Goal: Information Seeking & Learning: Learn about a topic

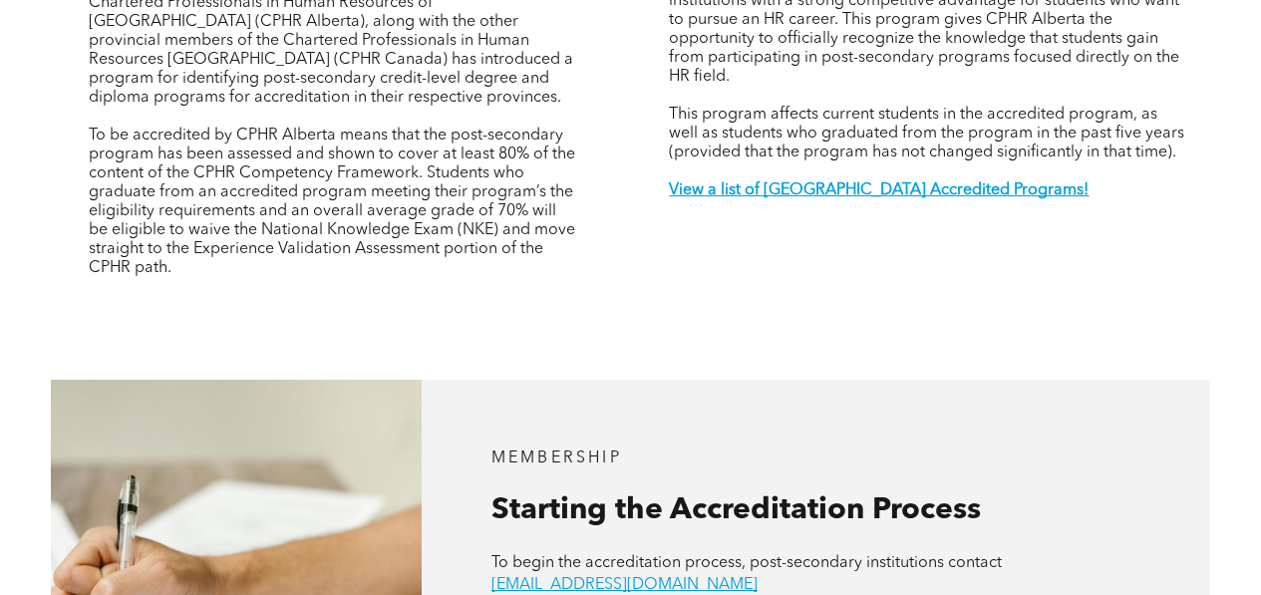
scroll to position [794, 0]
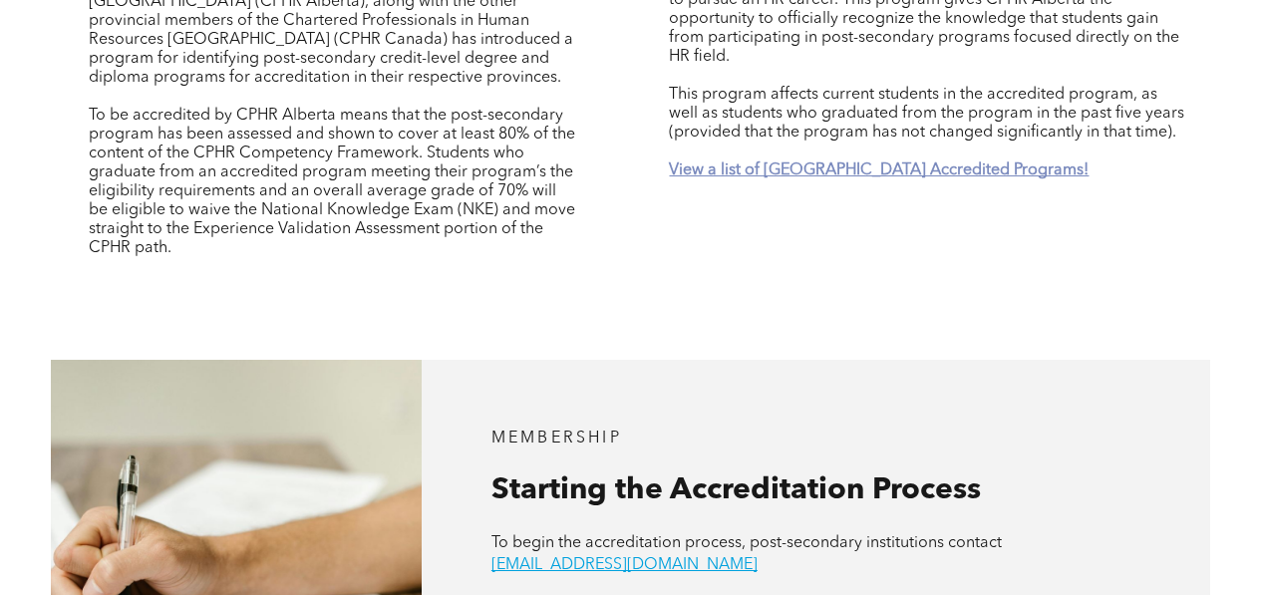
click at [734, 162] on strong "View a list of [GEOGRAPHIC_DATA] Accredited Programs!" at bounding box center [879, 170] width 420 height 16
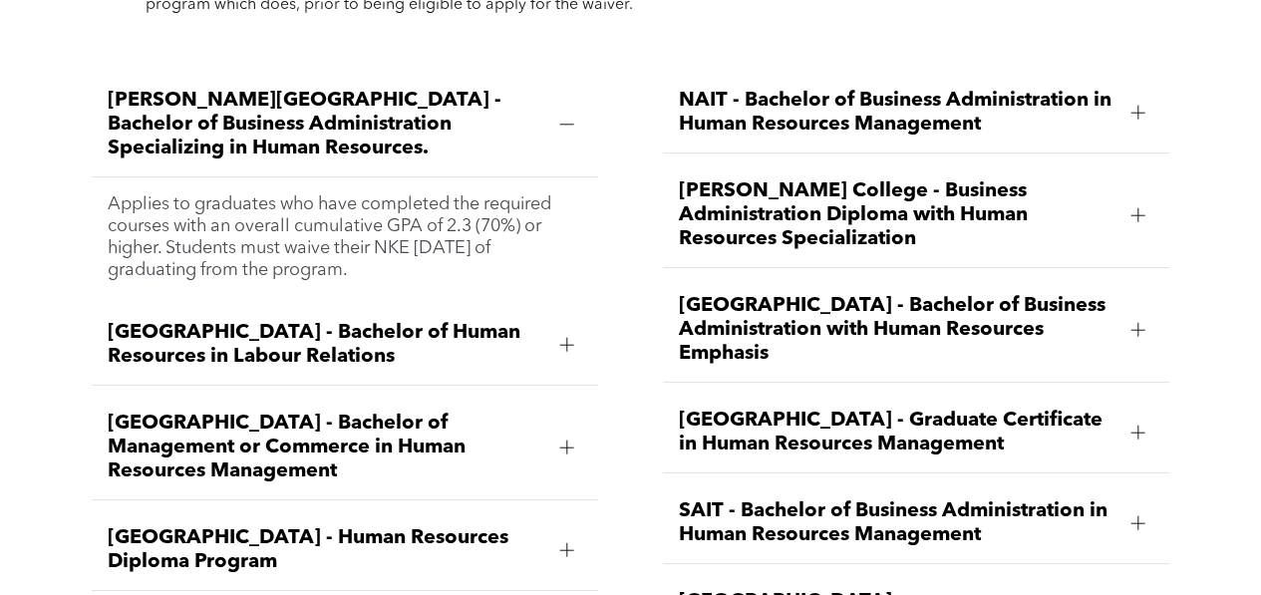
scroll to position [2378, 0]
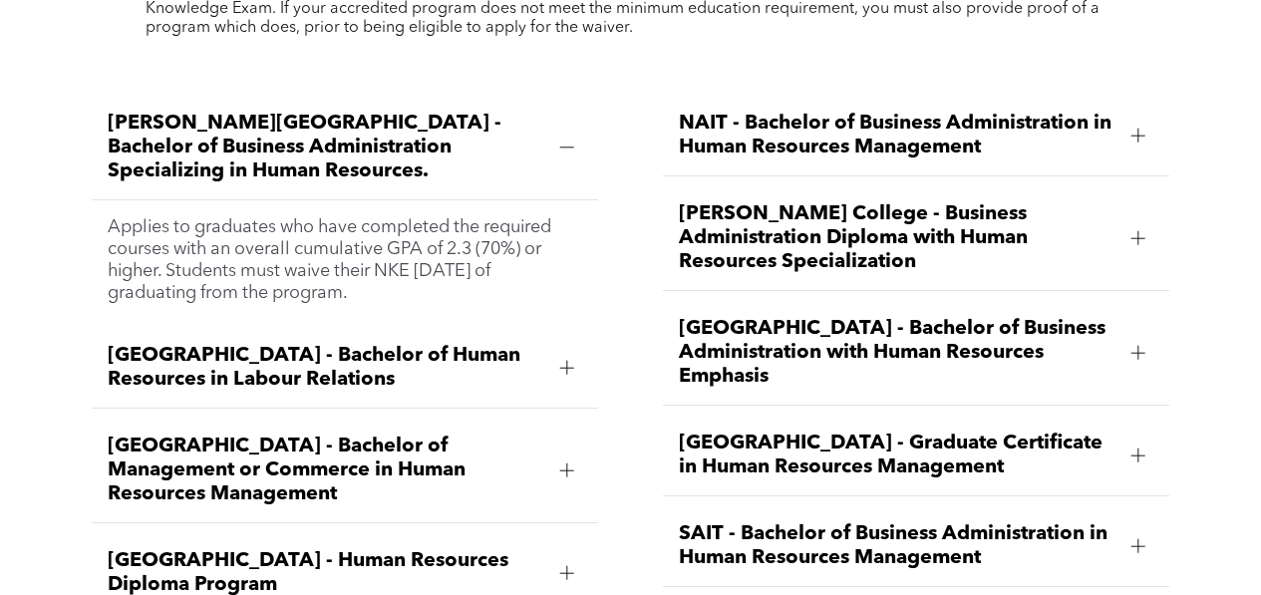
click at [1133, 231] on div at bounding box center [1138, 238] width 14 height 14
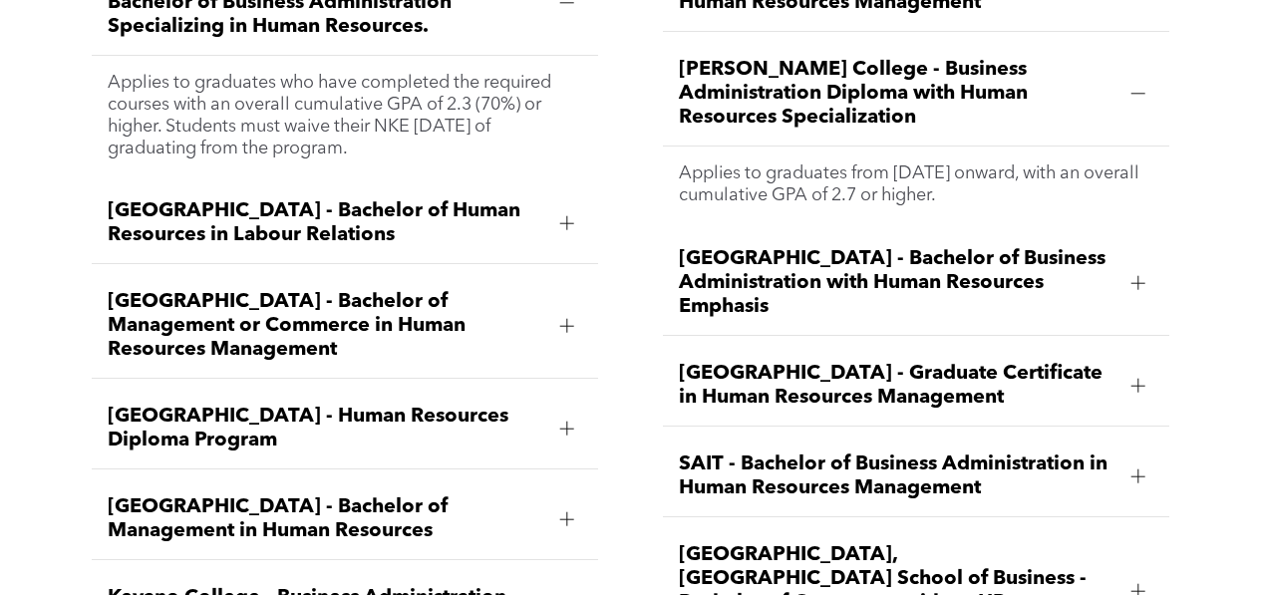
scroll to position [2524, 0]
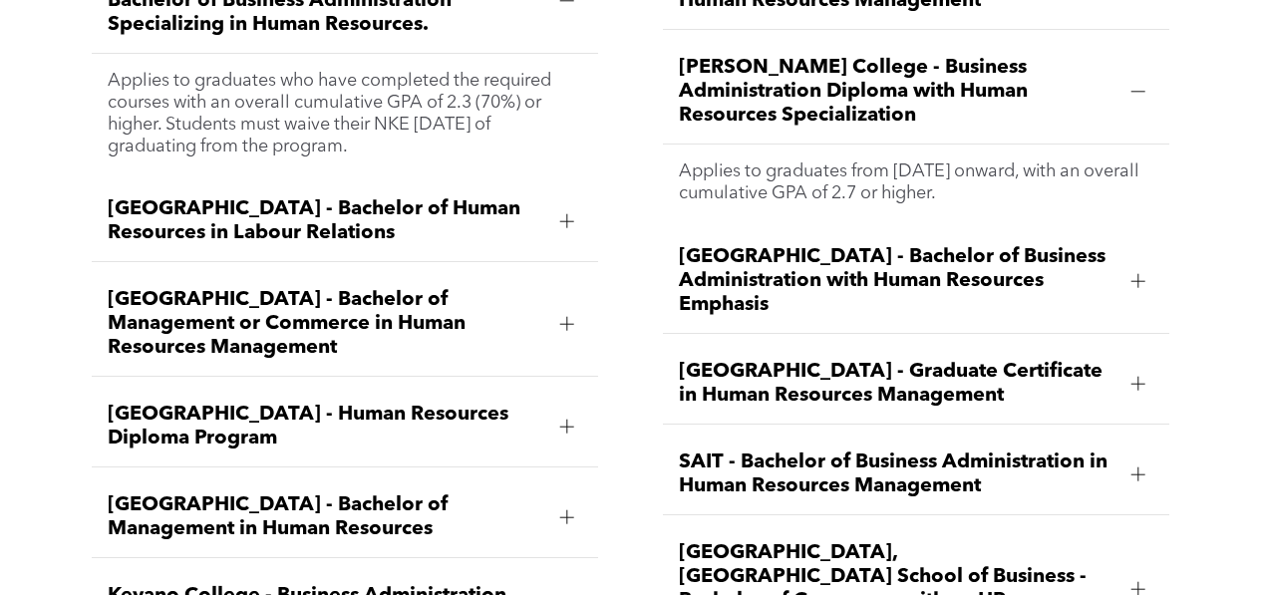
click at [571, 420] on div at bounding box center [567, 427] width 14 height 14
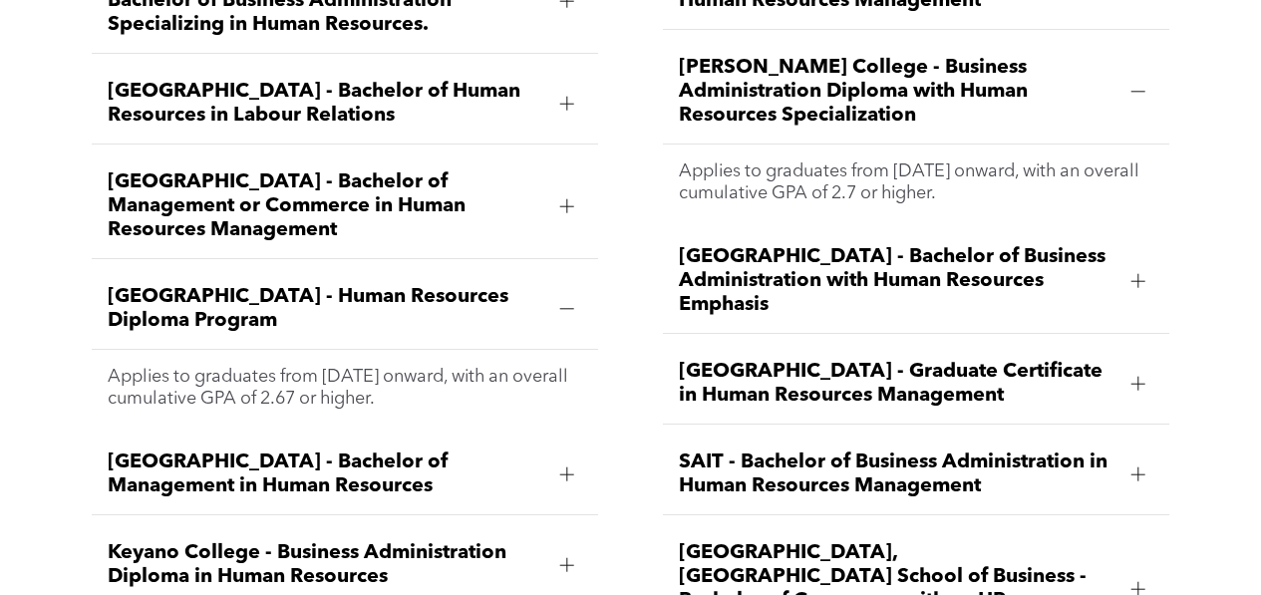
click at [565, 468] on div at bounding box center [567, 475] width 14 height 14
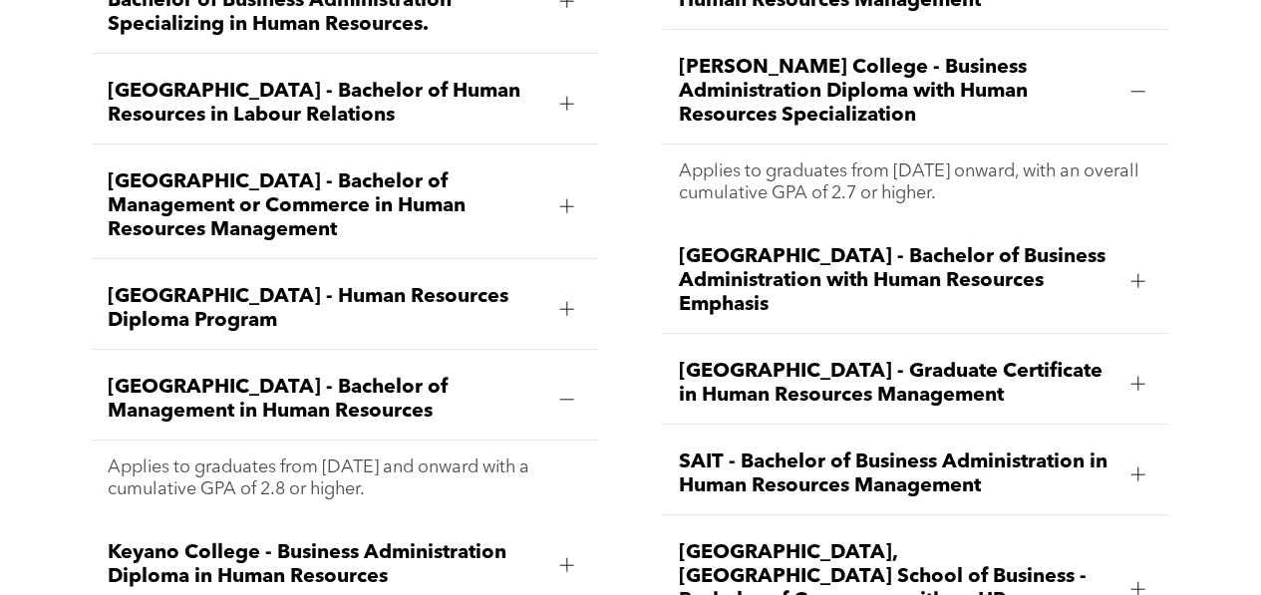
click at [565, 558] on div at bounding box center [567, 565] width 14 height 14
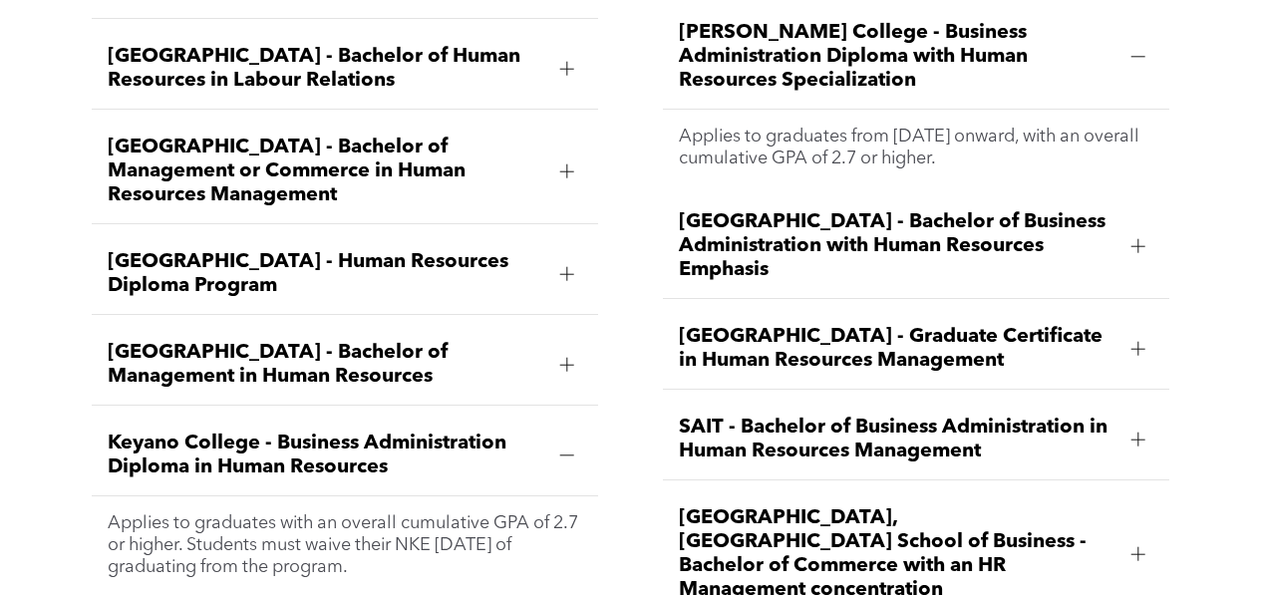
scroll to position [2563, 0]
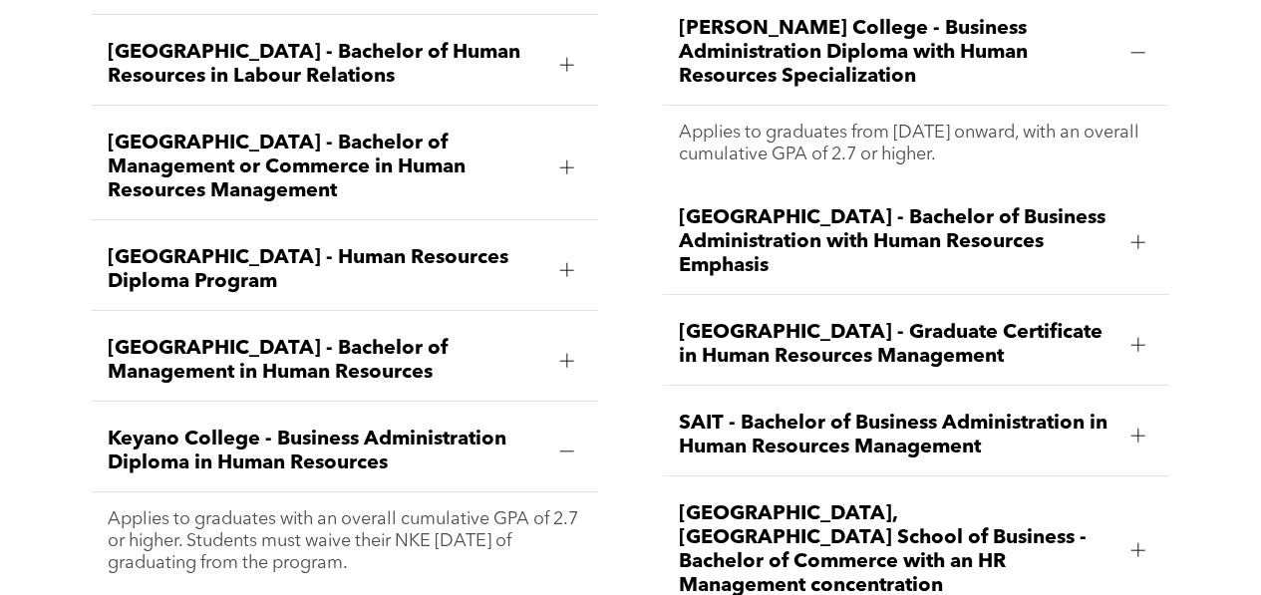
click at [1135, 241] on div at bounding box center [1138, 241] width 14 height 1
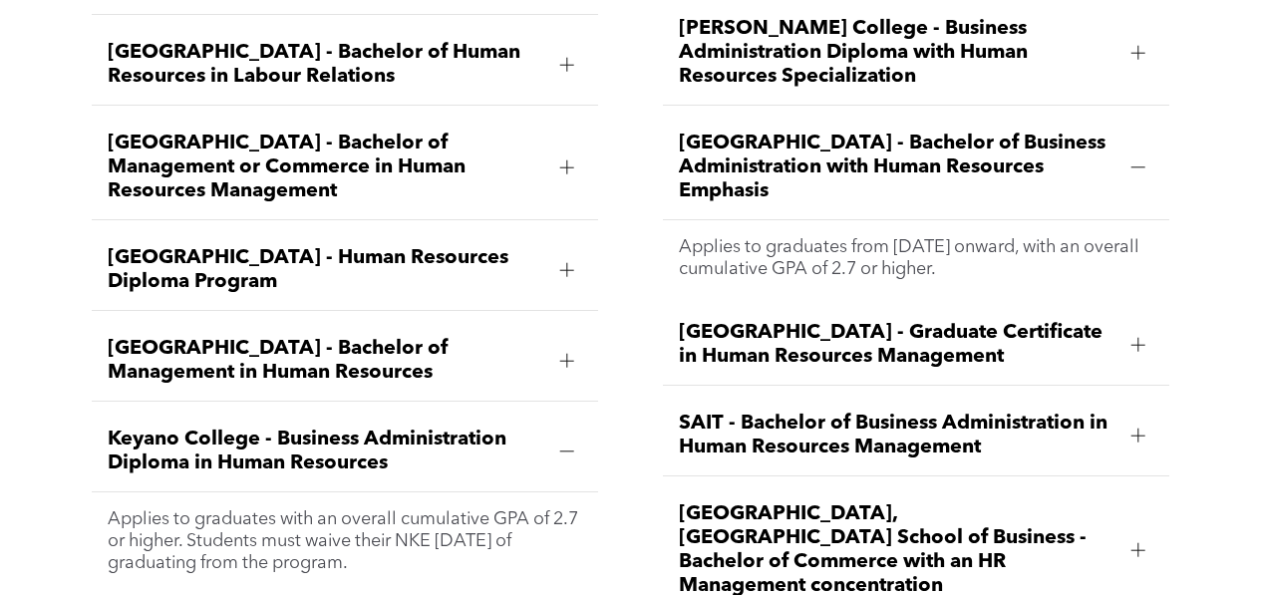
drag, startPoint x: 681, startPoint y: 228, endPoint x: 1034, endPoint y: 264, distance: 354.7
click at [1035, 265] on div "Applies to graduates from [DATE] onward, with an overall cumulative GPA of 2.7 …" at bounding box center [916, 258] width 506 height 76
click at [568, 263] on div at bounding box center [567, 270] width 14 height 14
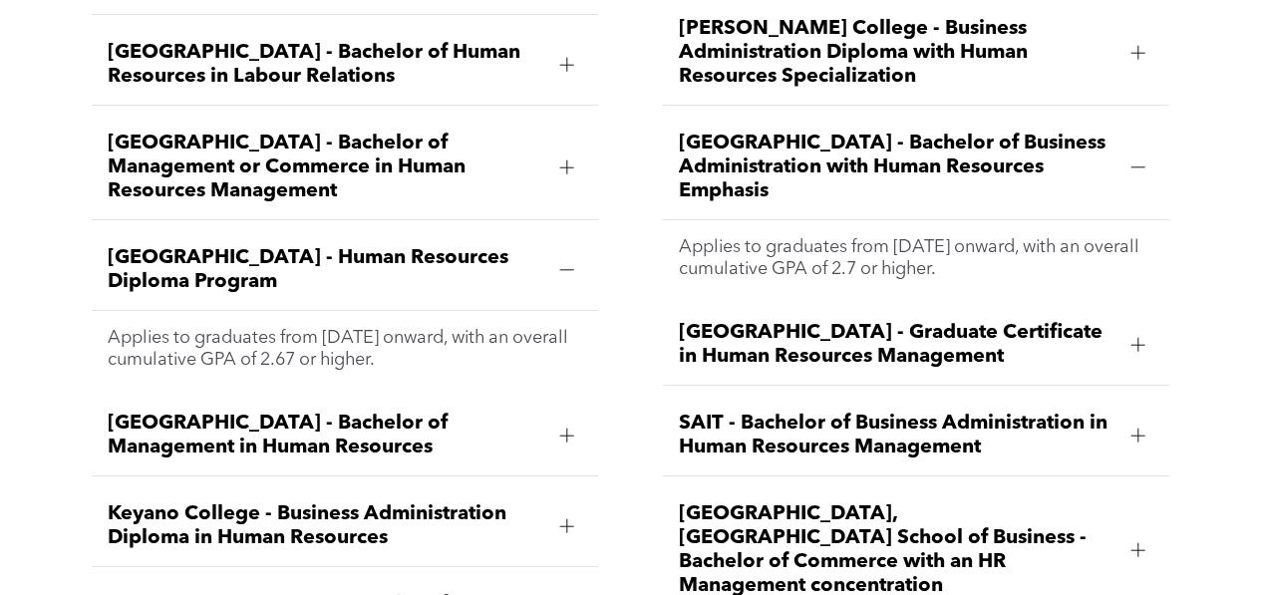
drag, startPoint x: 111, startPoint y: 315, endPoint x: 503, endPoint y: 339, distance: 393.5
click at [503, 341] on p "Applies to graduates from [DATE] onward, with an overall cumulative GPA of 2.67…" at bounding box center [345, 349] width 475 height 44
copy p "Applies to graduates from [DATE] onward, with an overall cumulative GPA of 2.67…"
click at [567, 58] on div at bounding box center [567, 65] width 14 height 14
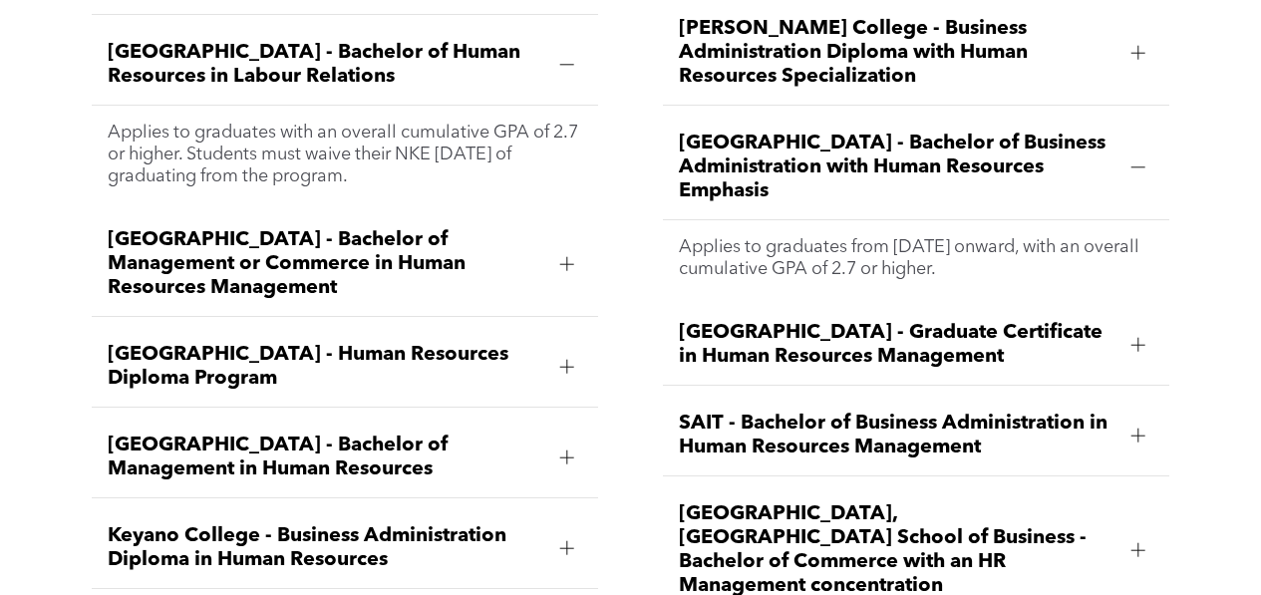
click at [572, 263] on div at bounding box center [567, 263] width 14 height 1
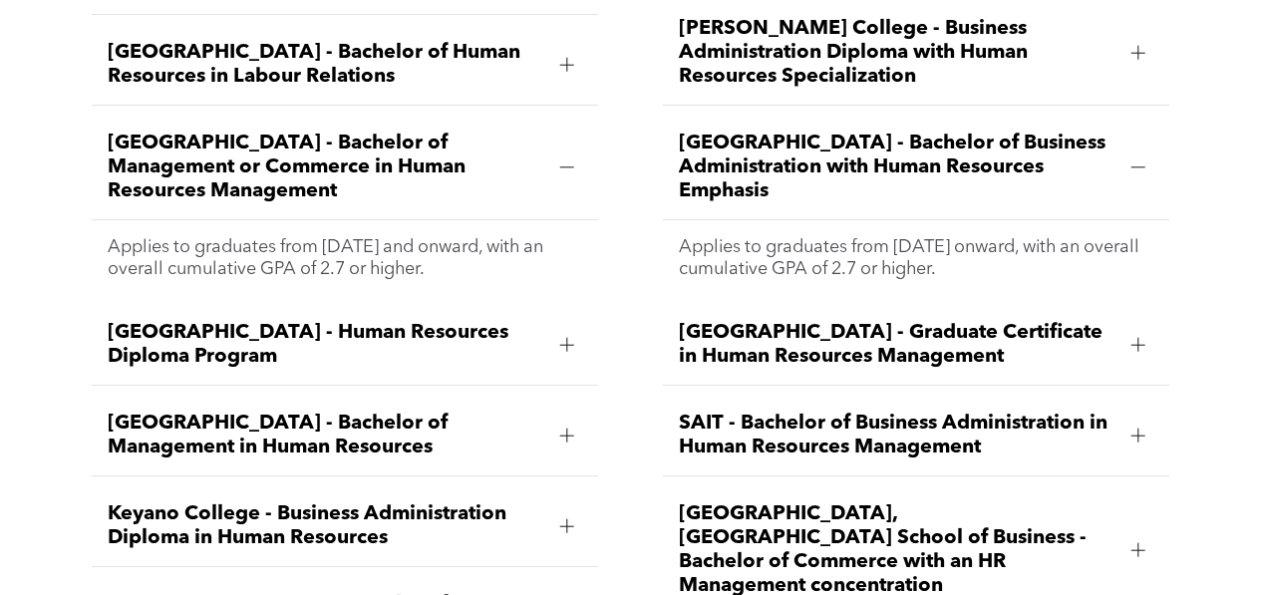
click at [565, 344] on div at bounding box center [567, 344] width 14 height 1
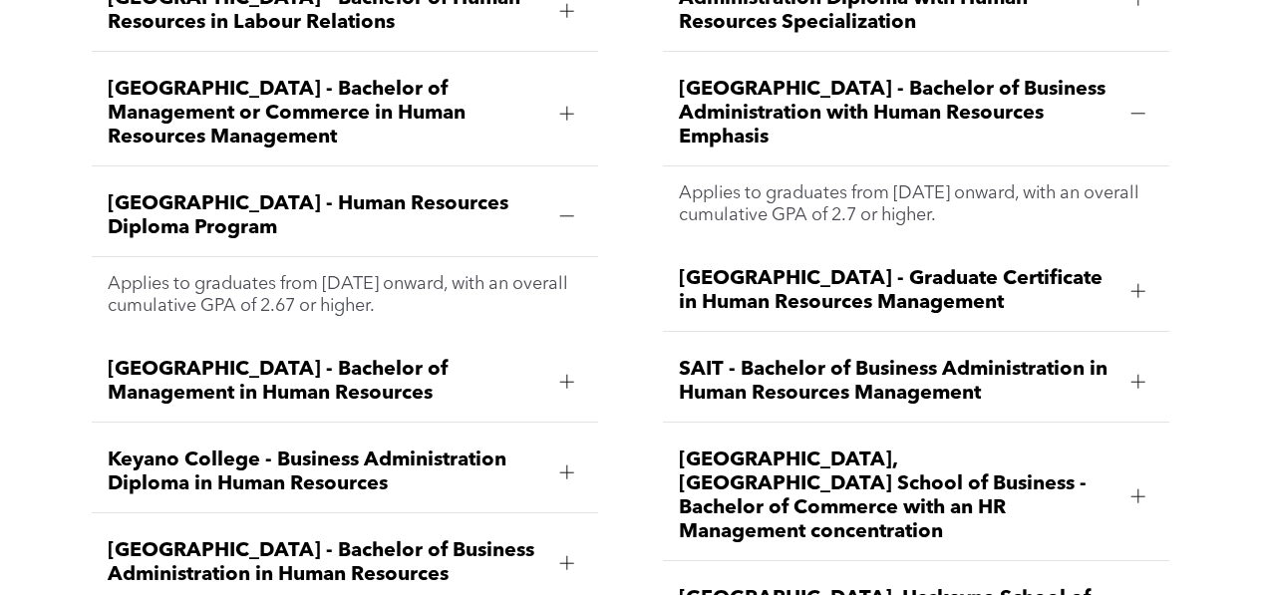
scroll to position [2616, 0]
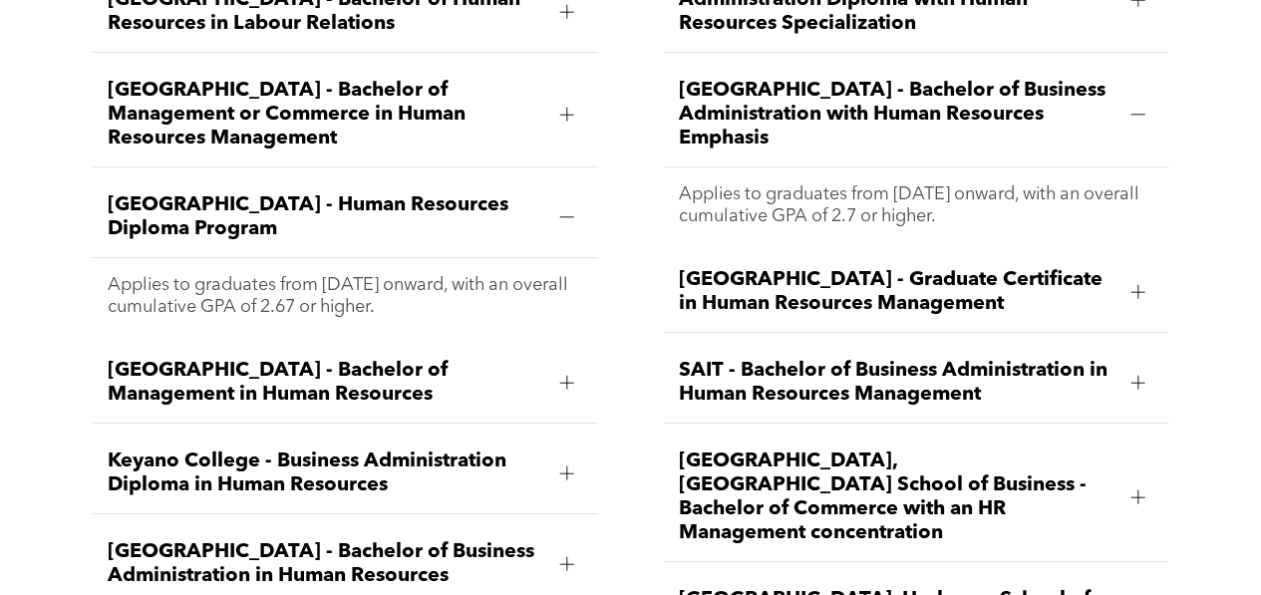
click at [624, 334] on div "[PERSON_NAME][GEOGRAPHIC_DATA] - Bachelor of Business Administration Specializi…" at bounding box center [630, 361] width 1261 height 1065
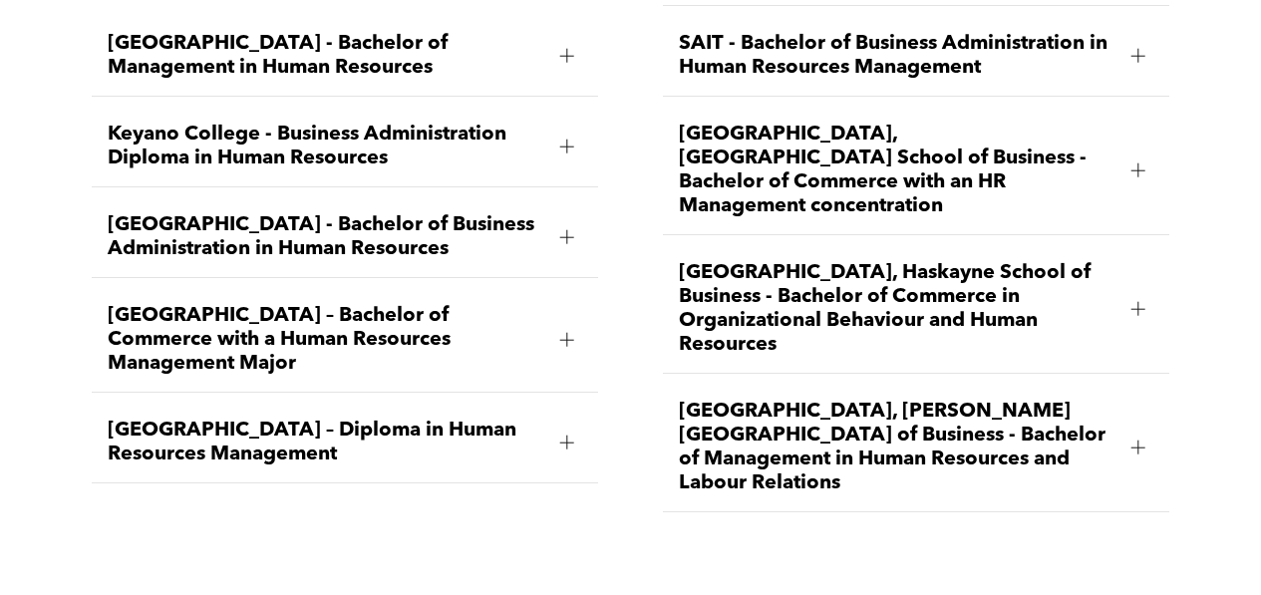
scroll to position [2982, 0]
